Goal: Download file/media

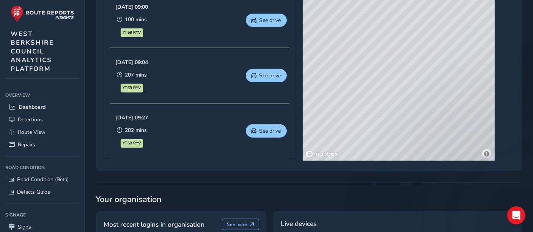
scroll to position [406, 0]
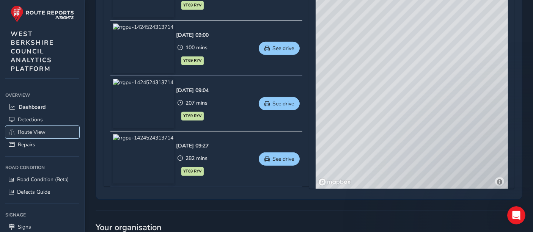
click at [29, 133] on span "Route View" at bounding box center [32, 132] width 28 height 7
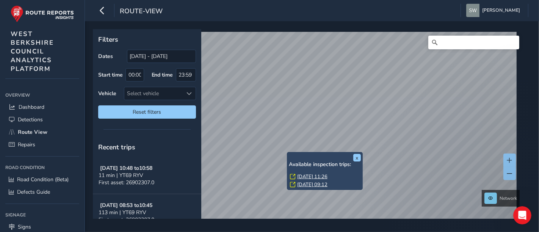
click at [302, 175] on link "[DATE] 11:26" at bounding box center [312, 176] width 30 height 7
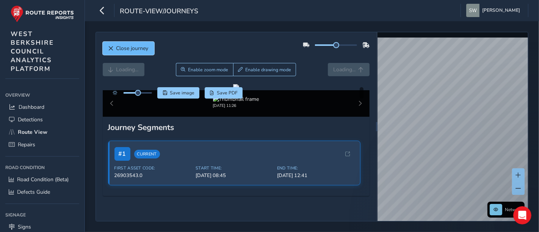
click at [119, 48] on span "Close journey" at bounding box center [132, 48] width 32 height 7
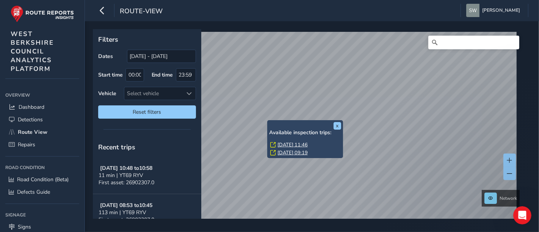
click at [284, 146] on link "[DATE] 11:46" at bounding box center [293, 144] width 30 height 7
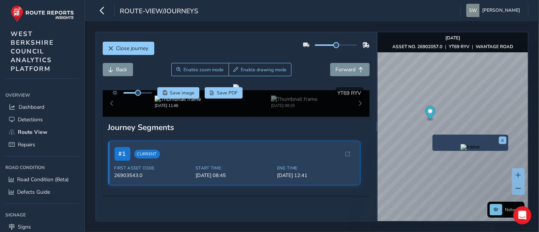
click at [461, 150] on img "Preview frame" at bounding box center [470, 147] width 19 height 6
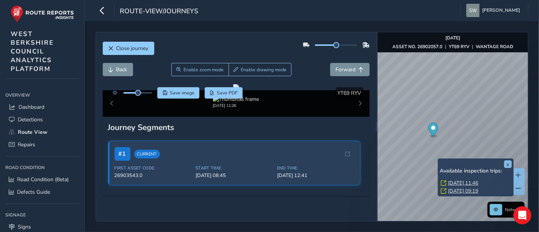
click at [452, 182] on link "[DATE] 11:46" at bounding box center [463, 183] width 30 height 7
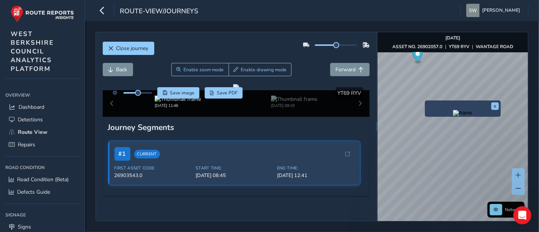
click at [453, 116] on img "Preview frame" at bounding box center [462, 113] width 19 height 6
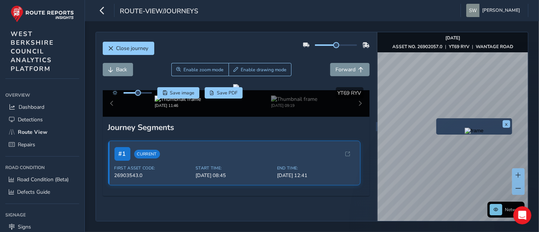
click at [465, 134] on img "Preview frame" at bounding box center [474, 131] width 19 height 6
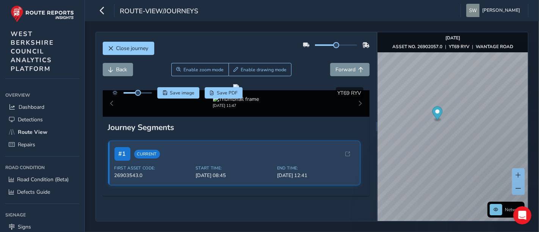
click at [147, 94] on div at bounding box center [131, 92] width 44 height 11
click at [146, 90] on div at bounding box center [131, 92] width 44 height 11
click at [140, 95] on span at bounding box center [140, 93] width 6 height 6
click at [475, 176] on img "Preview frame" at bounding box center [484, 172] width 19 height 6
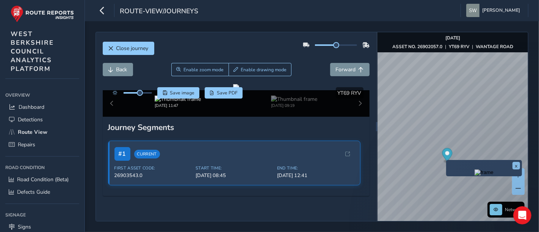
click at [475, 176] on img "Preview frame" at bounding box center [484, 172] width 19 height 6
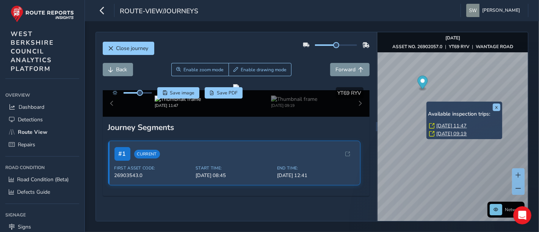
click at [445, 127] on link "[DATE] 11:47" at bounding box center [452, 125] width 30 height 7
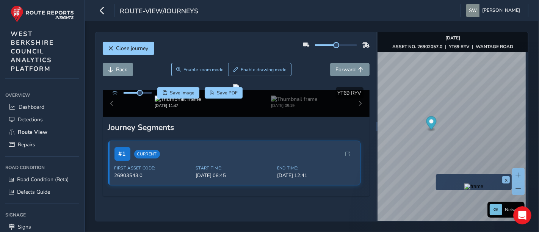
click at [464, 188] on img "Preview frame" at bounding box center [473, 186] width 19 height 6
click at [469, 187] on img "Preview frame" at bounding box center [478, 184] width 19 height 6
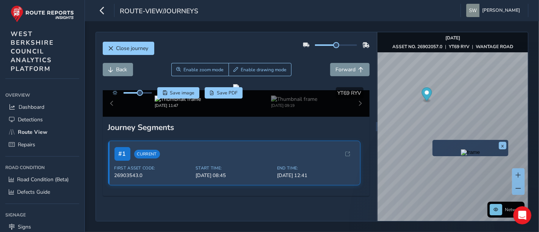
click at [461, 155] on img "Preview frame" at bounding box center [470, 152] width 19 height 6
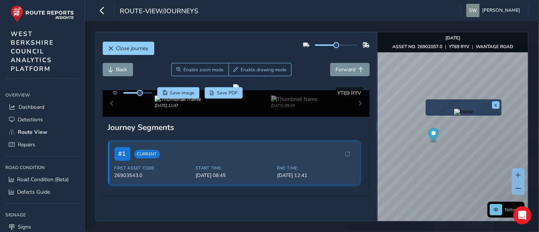
click at [454, 115] on img "Preview frame" at bounding box center [463, 112] width 19 height 6
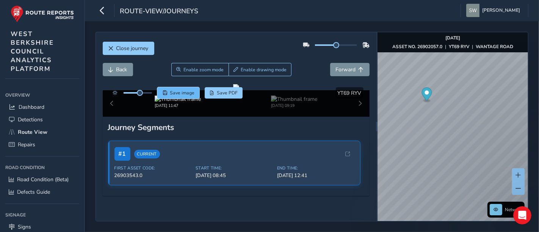
click at [186, 92] on span "Save image" at bounding box center [182, 93] width 25 height 6
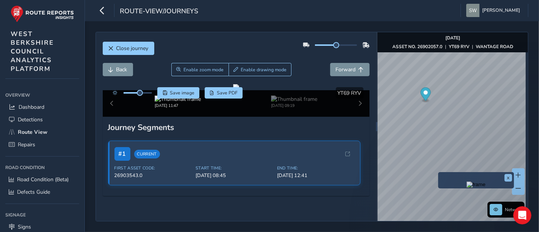
click at [467, 188] on img "Preview frame" at bounding box center [476, 185] width 19 height 6
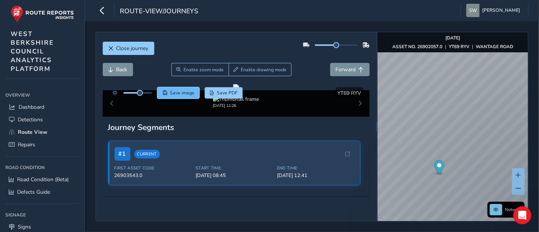
click at [184, 93] on span "Save image" at bounding box center [182, 93] width 25 height 6
